Goal: Information Seeking & Learning: Learn about a topic

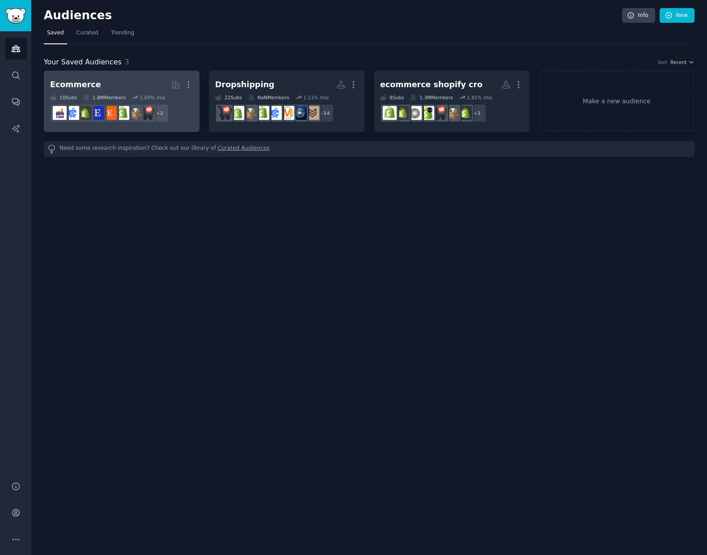
click at [134, 84] on h2 "Ecommerce More" at bounding box center [121, 85] width 143 height 16
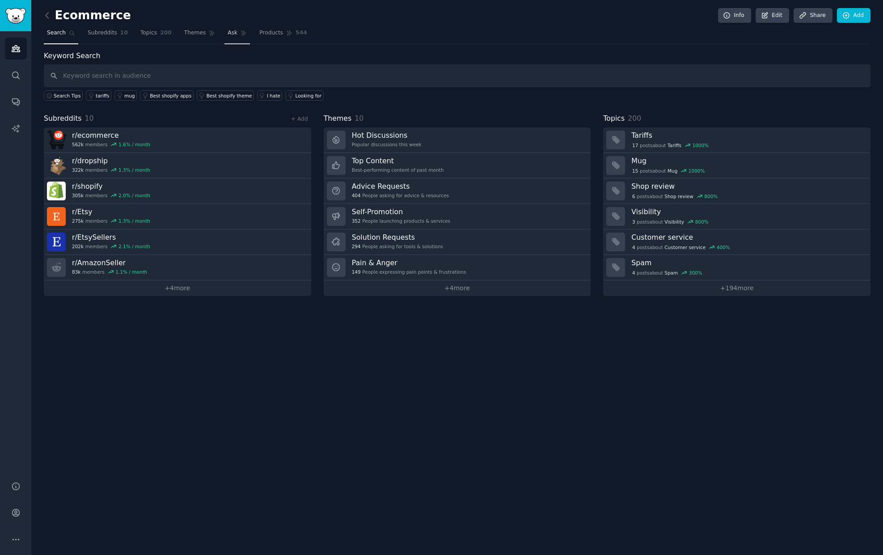
click at [236, 36] on link "Ask" at bounding box center [237, 35] width 25 height 18
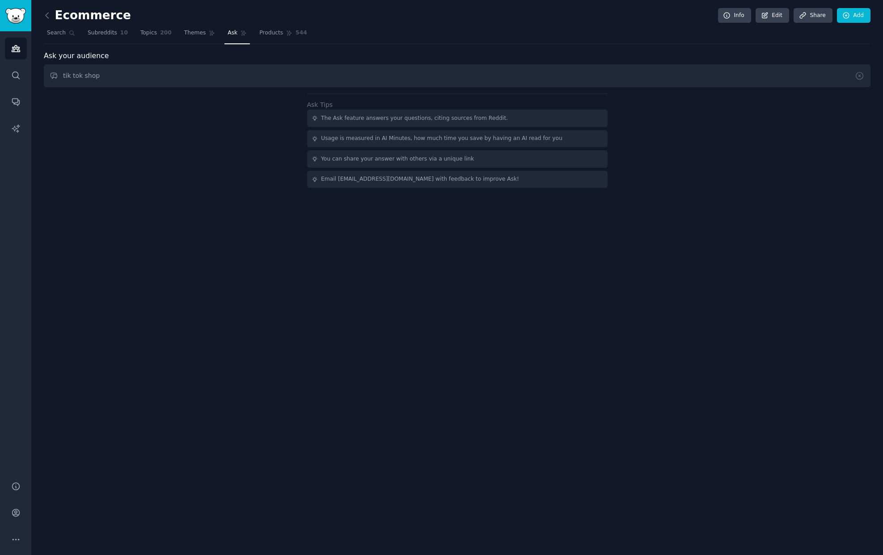
type input "tik tok shop"
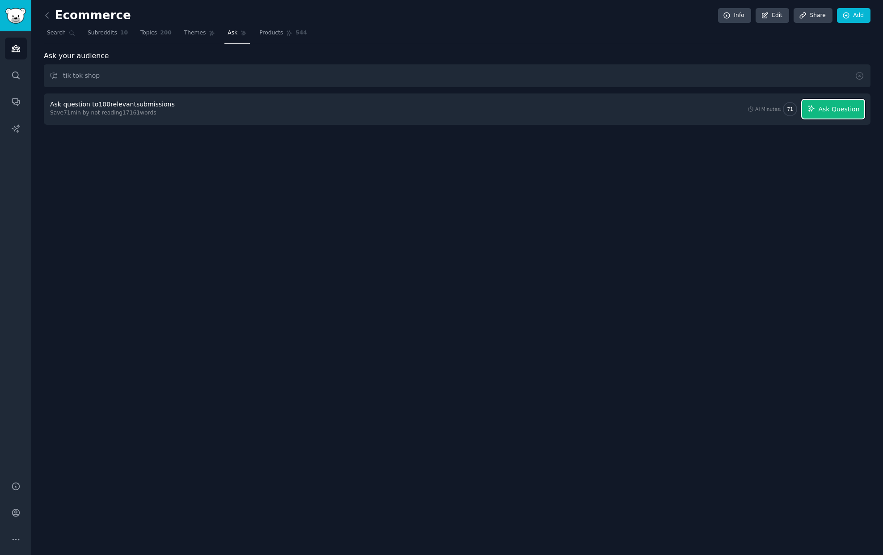
click at [707, 115] on button "Ask Question" at bounding box center [833, 109] width 62 height 19
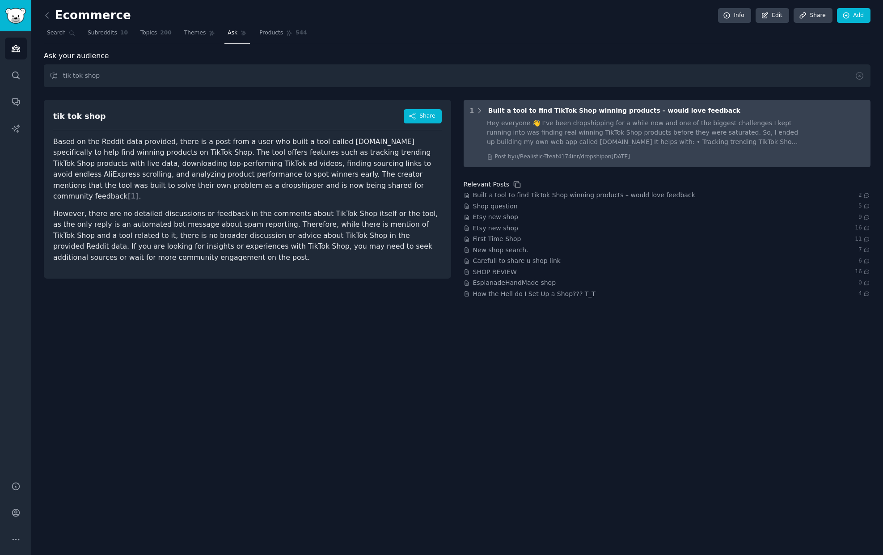
click at [558, 142] on div "Hey everyone 👋 I’ve been dropshipping for a while now and one of the biggest ch…" at bounding box center [644, 133] width 314 height 28
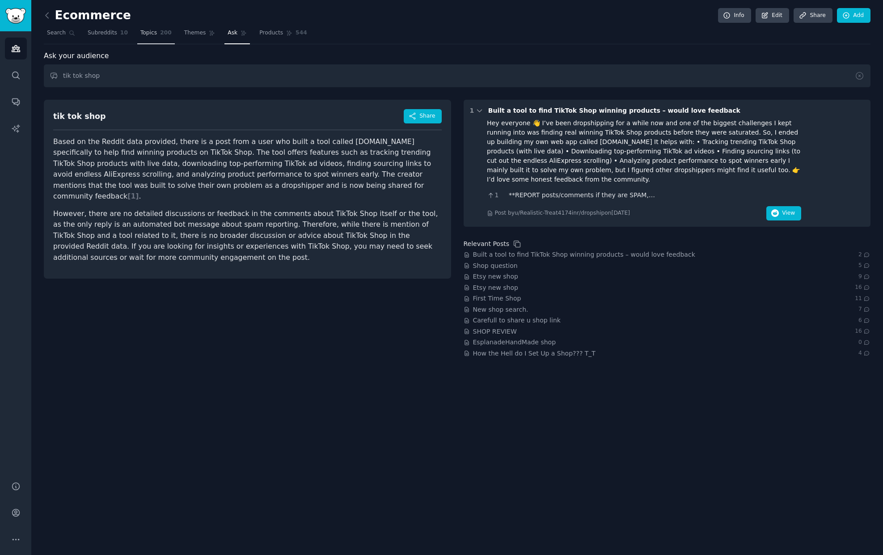
click at [149, 35] on span "Topics" at bounding box center [148, 33] width 17 height 8
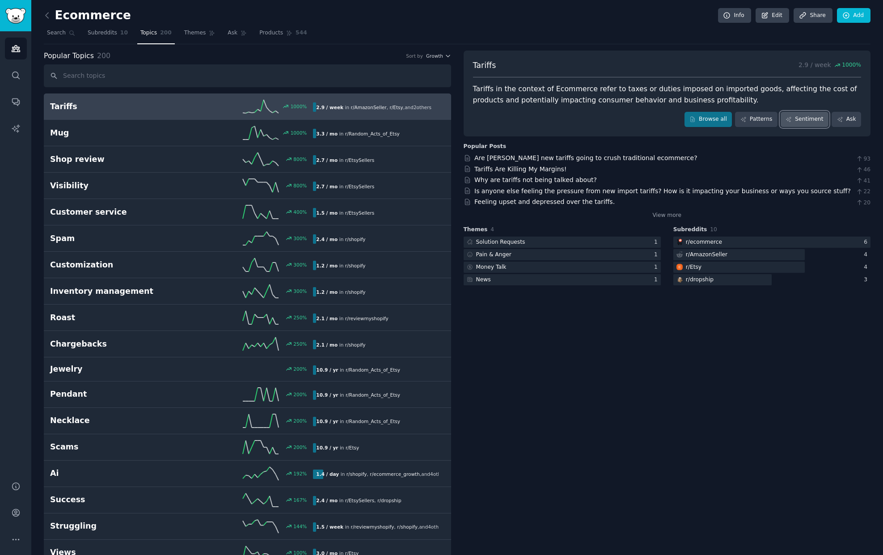
click at [707, 123] on link "Sentiment" at bounding box center [805, 119] width 48 height 15
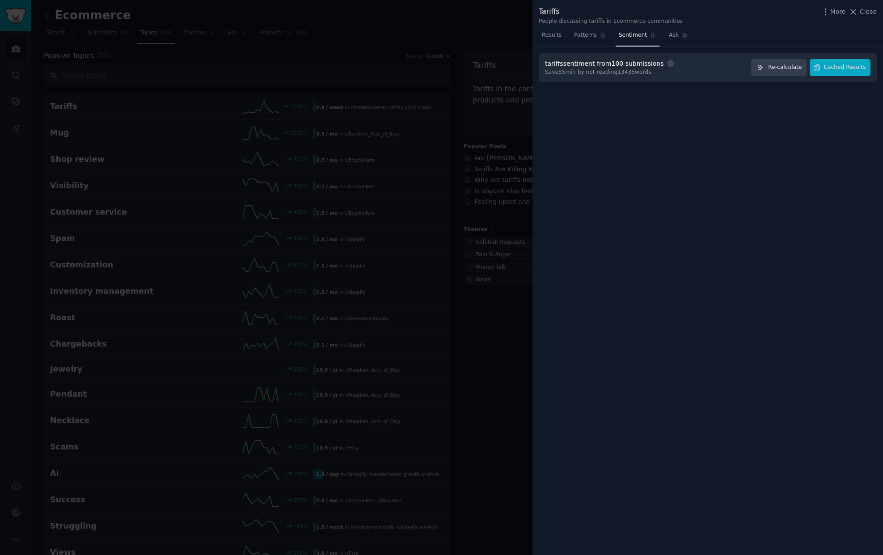
click at [658, 68] on div "tariffs sentiment from 100 submissions Settings" at bounding box center [609, 63] width 128 height 9
click at [640, 70] on div "Save 55 min by not reading 13435 words" at bounding box center [610, 72] width 131 height 8
click at [707, 71] on div "tariffs sentiment from 100 submissions Settings Save 55 min by not reading 1343…" at bounding box center [708, 68] width 338 height 30
click at [707, 69] on span "Cached Results" at bounding box center [845, 68] width 42 height 8
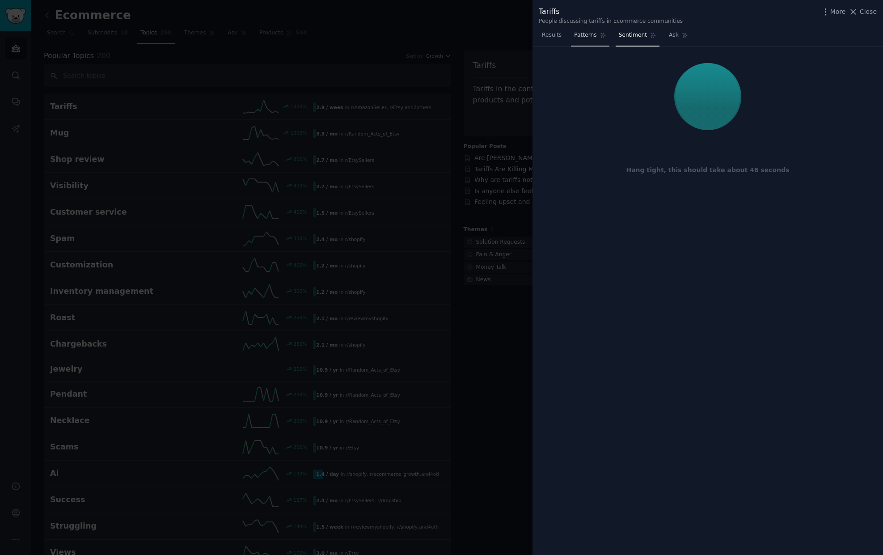
click at [588, 40] on link "Patterns" at bounding box center [590, 37] width 38 height 18
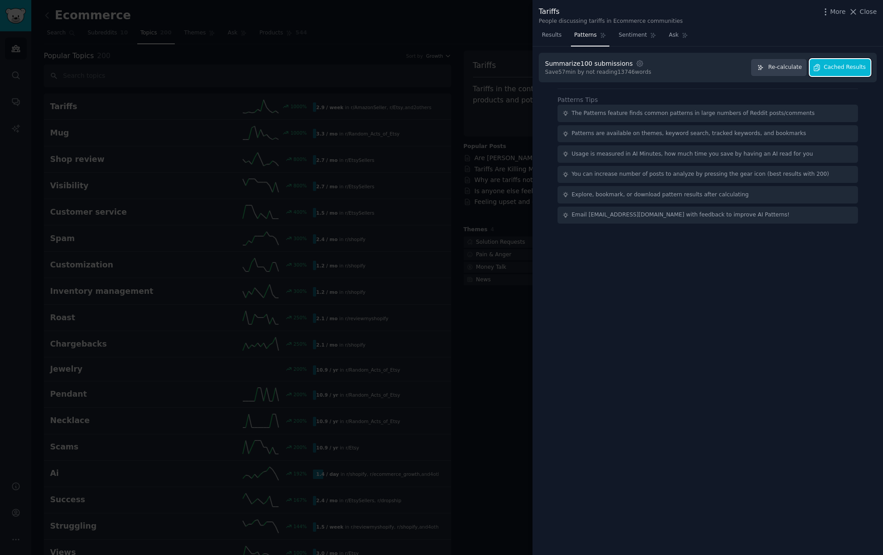
click at [707, 75] on button "Cached Results" at bounding box center [840, 67] width 61 height 17
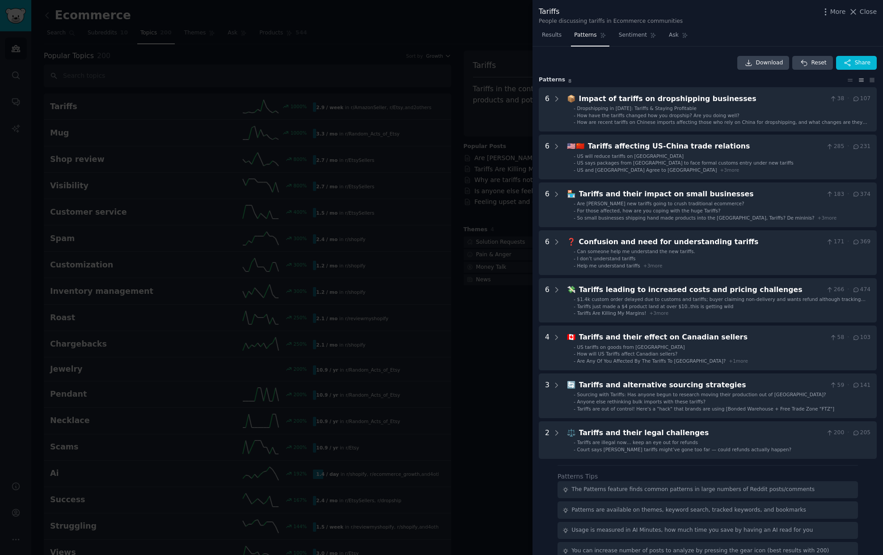
drag, startPoint x: 544, startPoint y: 32, endPoint x: 509, endPoint y: 27, distance: 35.7
click at [544, 32] on span "Results" at bounding box center [552, 35] width 20 height 8
click at [509, 27] on div at bounding box center [441, 277] width 883 height 555
